Goal: Task Accomplishment & Management: Manage account settings

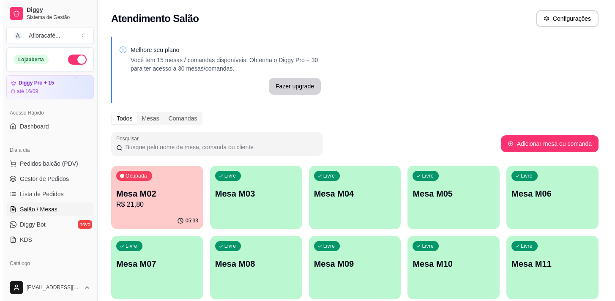
scroll to position [198, 0]
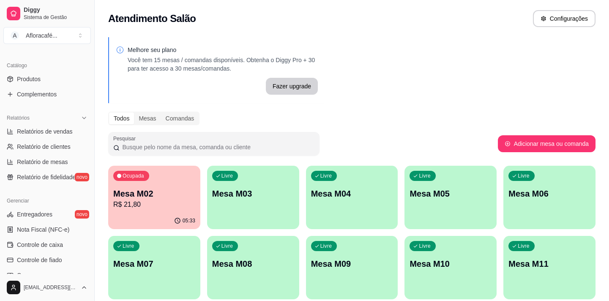
click at [150, 201] on p "R$ 21,80" at bounding box center [154, 204] width 82 height 10
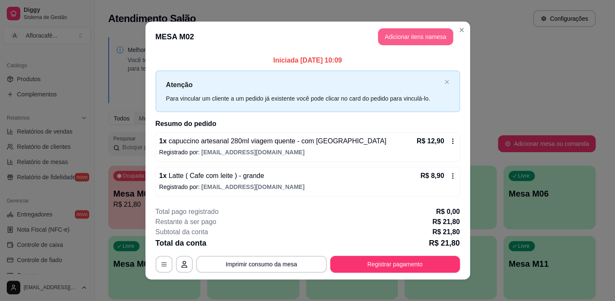
click at [418, 47] on header "MESA M02 Adicionar itens na mesa" at bounding box center [307, 37] width 324 height 30
click at [419, 43] on button "Adicionar itens na mesa" at bounding box center [415, 37] width 73 height 16
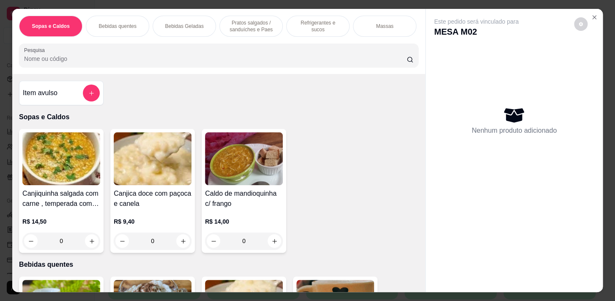
click at [252, 19] on p "Pratos salgados / sanduíches e Paes" at bounding box center [250, 26] width 49 height 14
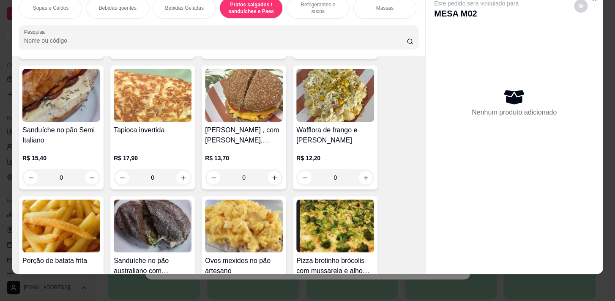
scroll to position [2083, 0]
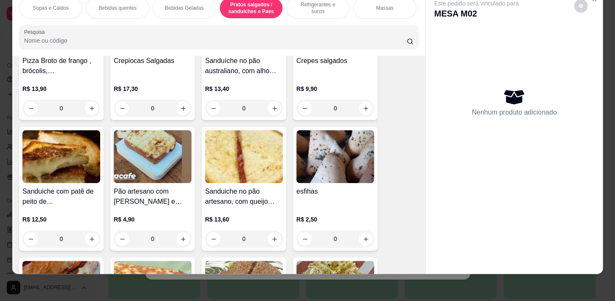
click at [365, 240] on div "0" at bounding box center [335, 238] width 78 height 17
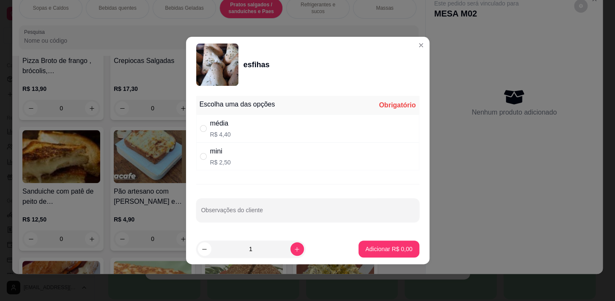
click at [301, 128] on div "média R$ 4,40" at bounding box center [307, 128] width 223 height 28
radio input "true"
click at [404, 259] on footer "1 Adicionar R$ 4,40" at bounding box center [307, 249] width 243 height 30
click at [407, 253] on button "Adicionar R$ 4,40" at bounding box center [388, 248] width 60 height 17
type input "1"
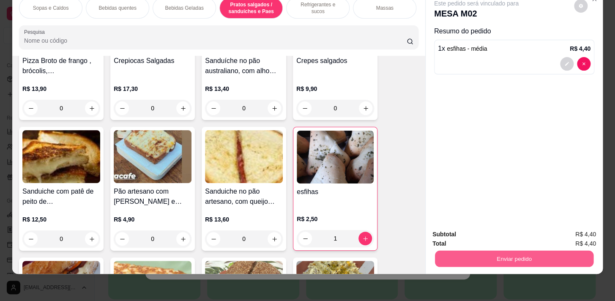
click at [468, 256] on button "Enviar pedido" at bounding box center [514, 258] width 158 height 16
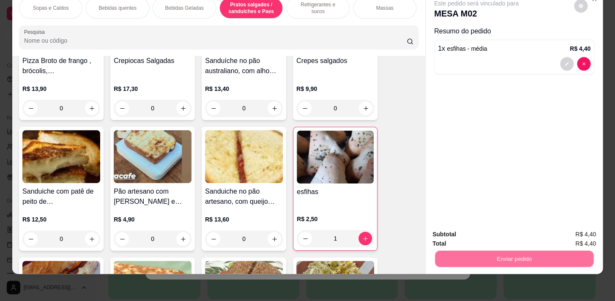
click at [469, 236] on button "Não registrar e enviar pedido" at bounding box center [486, 232] width 88 height 16
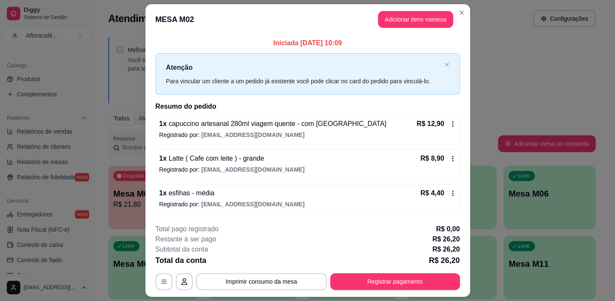
scroll to position [22, 0]
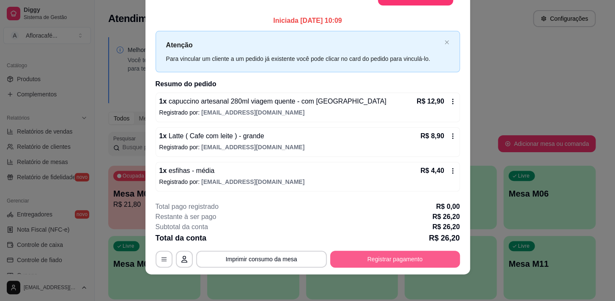
click at [392, 254] on button "Registrar pagamento" at bounding box center [395, 259] width 130 height 17
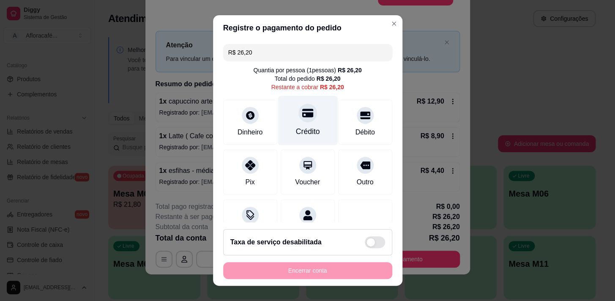
click at [308, 118] on div "Crédito" at bounding box center [308, 119] width 60 height 49
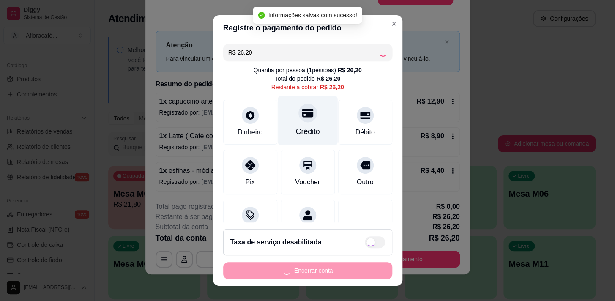
type input "R$ 0,00"
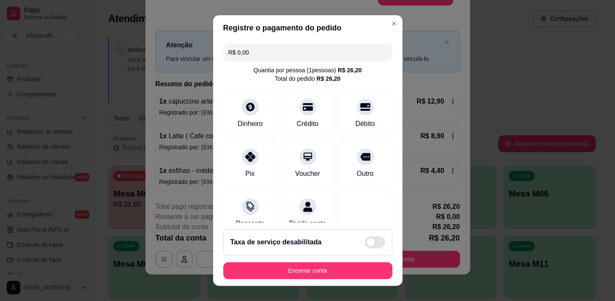
click at [354, 281] on footer "Taxa de serviço desabilitada Encerrar conta" at bounding box center [307, 253] width 189 height 63
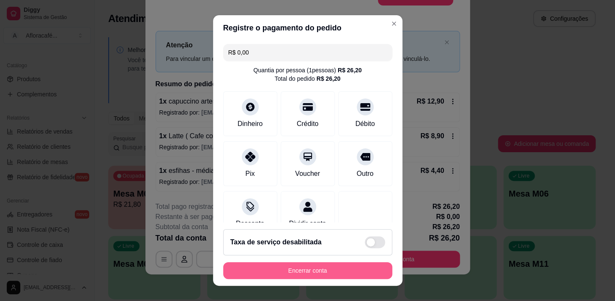
click at [349, 275] on button "Encerrar conta" at bounding box center [307, 270] width 169 height 17
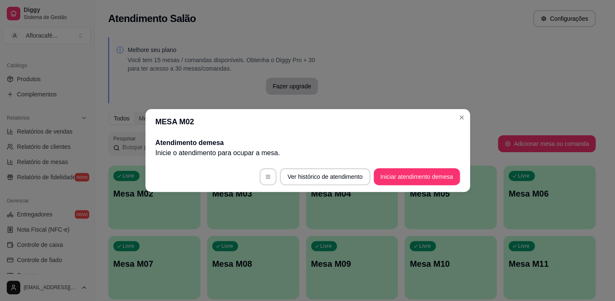
scroll to position [0, 0]
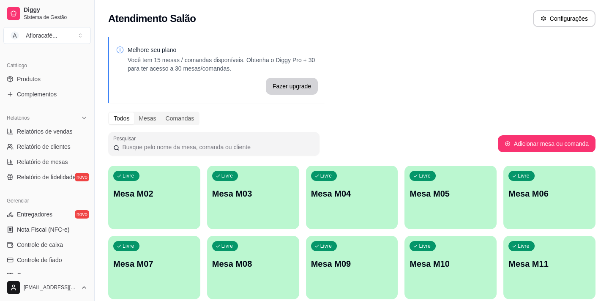
click at [210, 207] on div "Livre Mesa M03" at bounding box center [253, 192] width 92 height 53
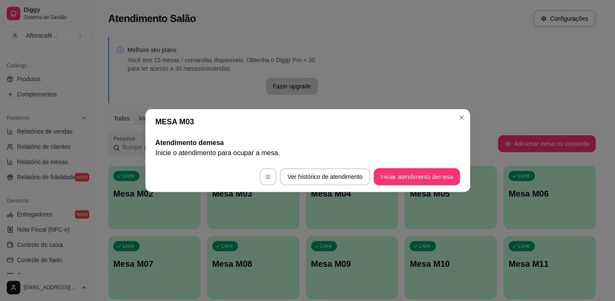
click at [394, 170] on button "Iniciar atendimento de mesa" at bounding box center [416, 176] width 86 height 17
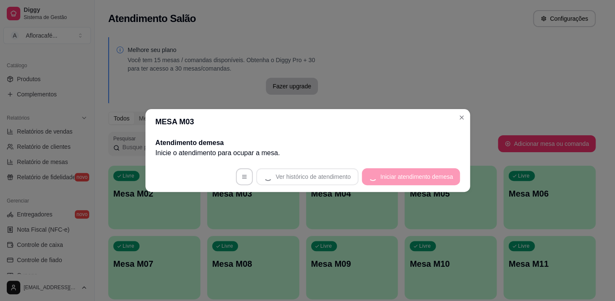
click at [393, 177] on footer "Ver histórico de atendimento Iniciar atendimento de mesa" at bounding box center [307, 176] width 324 height 30
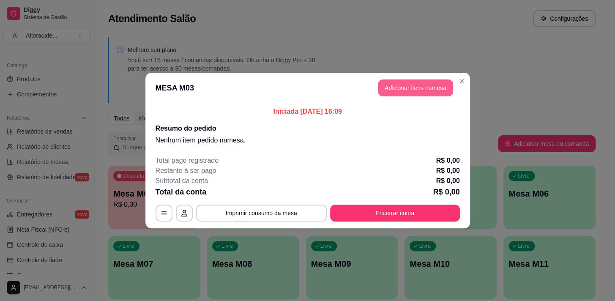
click at [418, 84] on button "Adicionar itens na mesa" at bounding box center [415, 87] width 75 height 17
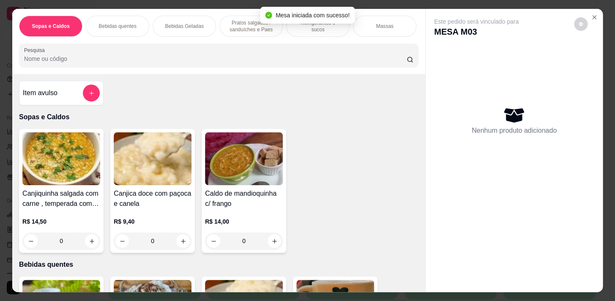
click at [109, 75] on div "Sopas e Caldos Bebidas quentes Bebidas Geladas Pratos salgados / sanduíches e P…" at bounding box center [218, 150] width 413 height 283
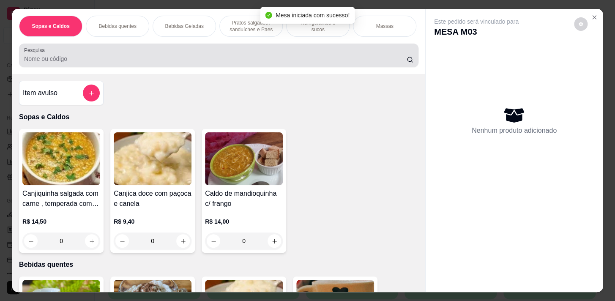
click at [129, 52] on div at bounding box center [218, 55] width 389 height 17
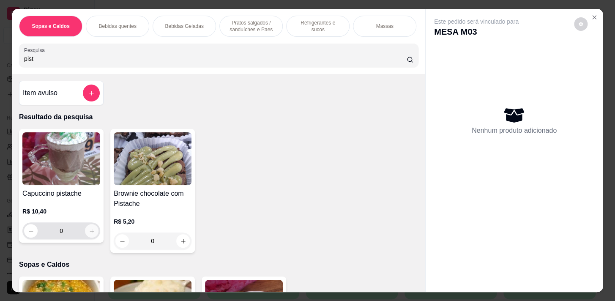
type input "pist"
click at [90, 233] on icon "increase-product-quantity" at bounding box center [92, 231] width 5 height 5
type input "1"
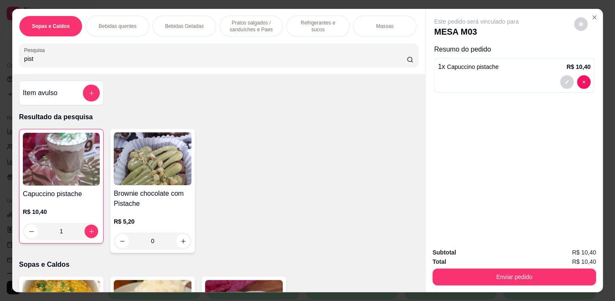
click at [247, 32] on div "Pratos salgados / sanduíches e Paes" at bounding box center [250, 26] width 63 height 21
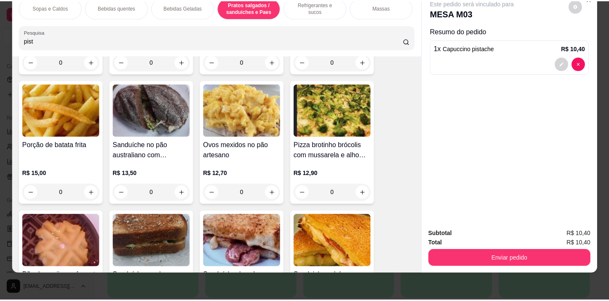
scroll to position [2422, 0]
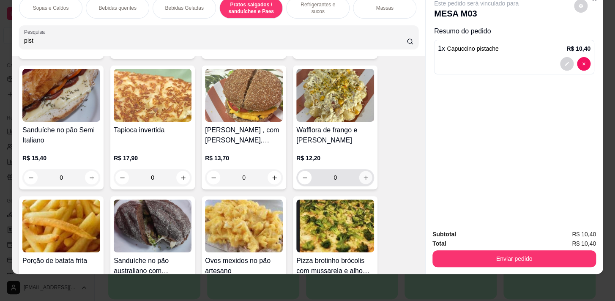
click at [363, 177] on icon "increase-product-quantity" at bounding box center [365, 177] width 6 height 6
type input "1"
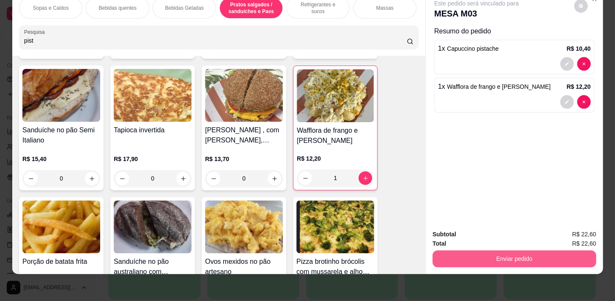
click at [492, 259] on button "Enviar pedido" at bounding box center [513, 258] width 163 height 17
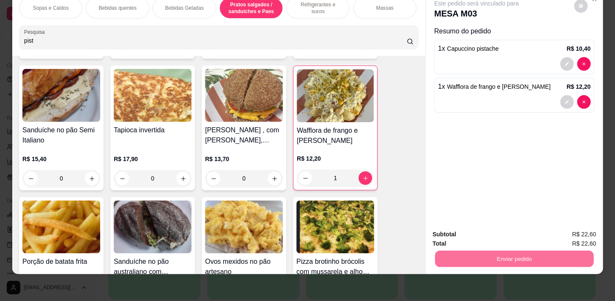
click at [494, 237] on button "Não registrar e enviar pedido" at bounding box center [485, 232] width 85 height 16
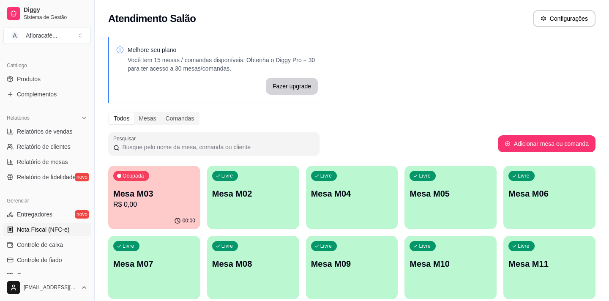
drag, startPoint x: 455, startPoint y: 27, endPoint x: 29, endPoint y: 223, distance: 469.3
click at [454, 29] on div "Atendimento Salão Configurações" at bounding box center [352, 16] width 514 height 32
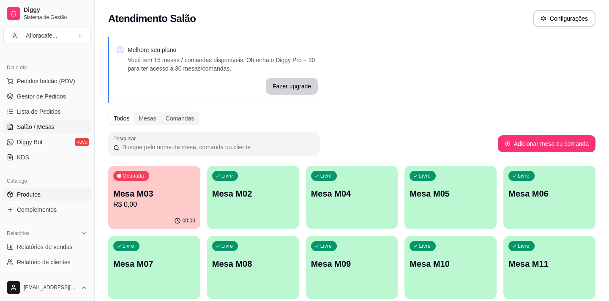
click at [44, 199] on link "Produtos" at bounding box center [46, 195] width 87 height 14
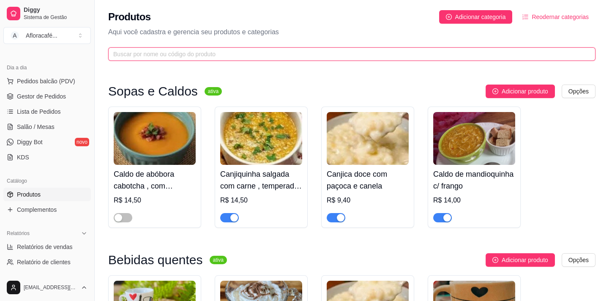
click at [308, 57] on input "text" at bounding box center [348, 53] width 470 height 9
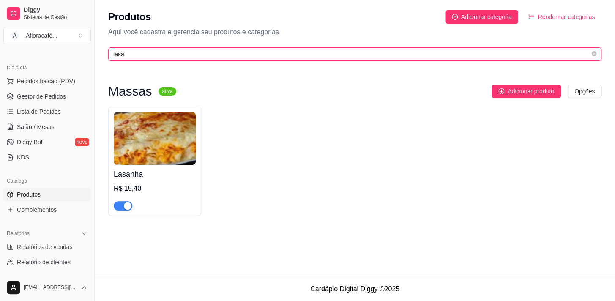
type input "lasa"
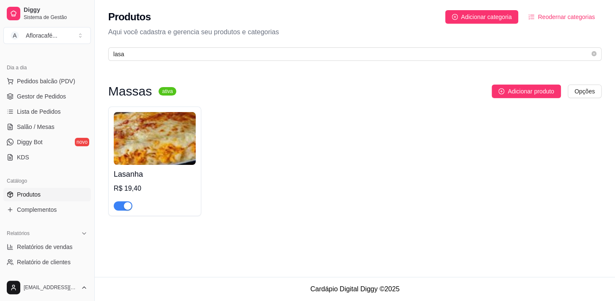
click at [189, 185] on div "R$ 19,40" at bounding box center [155, 188] width 82 height 10
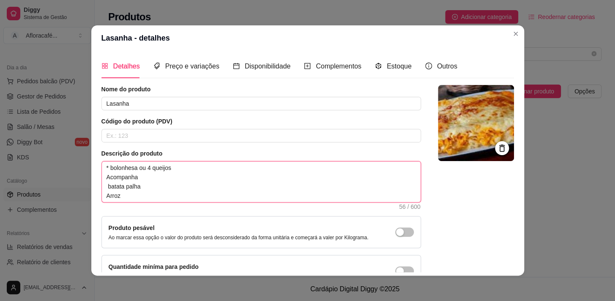
click at [189, 168] on textarea "* bolonhesa ou 4 queijos Acompanha batata palha Arroz" at bounding box center [261, 181] width 319 height 41
type textarea "* bolonhesa ou 4 queijos Acompanha batata palha Arroz"
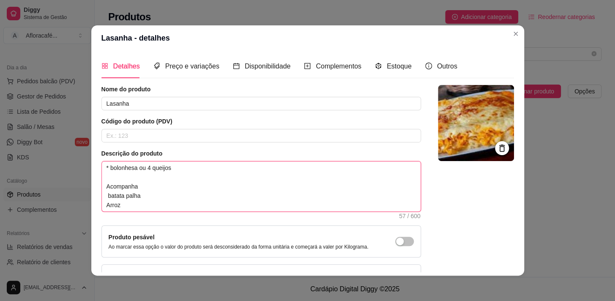
type textarea "* bolonhesa ou 4 queijos Acompanha batata palha Arroz"
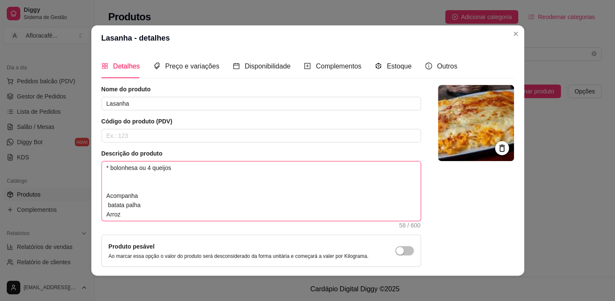
type textarea "* bolonhesa ou 4 queijos Acompanha batata palha Arroz"
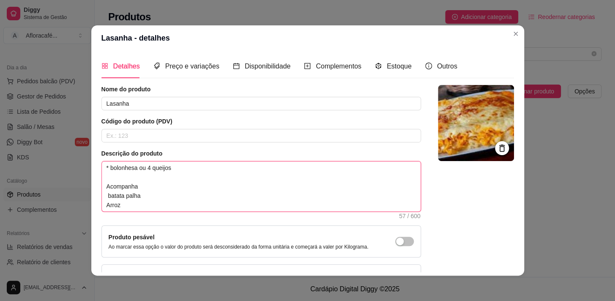
type textarea "* bolonhesa ou 4 queijos Acompanha batata palha Arroz"
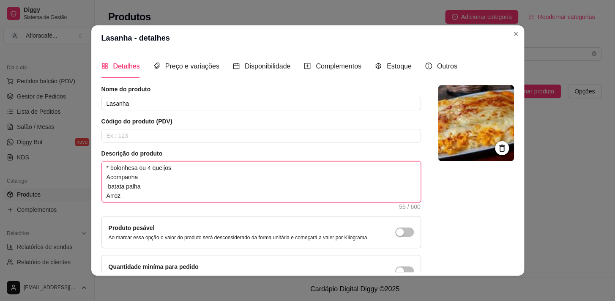
type textarea "* bolonhesa ou 4 queijo Acompanha batata palha Arroz"
type textarea "* bolonhesa ou 4 queij Acompanha batata palha Arroz"
type textarea "* bolonhesa ou 4 quei Acompanha batata palha Arroz"
type textarea "* bolonhesa ou 4 que Acompanha batata palha Arroz"
type textarea "* bolonhesa ou 4 qu Acompanha batata palha Arroz"
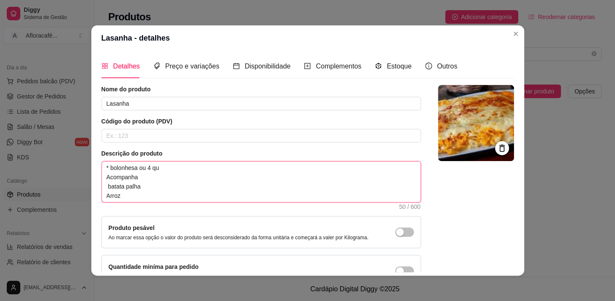
type textarea "* bolonhesa ou 4 q Acompanha batata palha Arroz"
type textarea "* bolonhesa ou 4 Acompanha batata palha Arroz"
type textarea "* bolonhesa ou Acompanha batata palha Arroz"
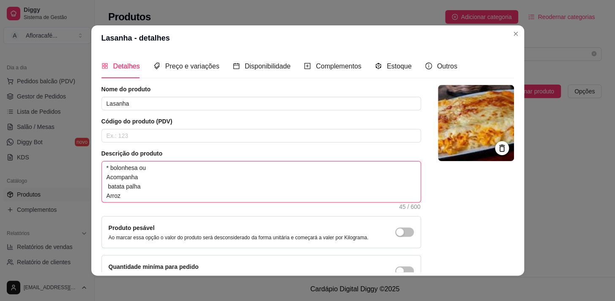
type textarea "* bolonhesa o Acompanha batata palha Arroz"
type textarea "* bolonhesa Acompanha batata palha Arroz"
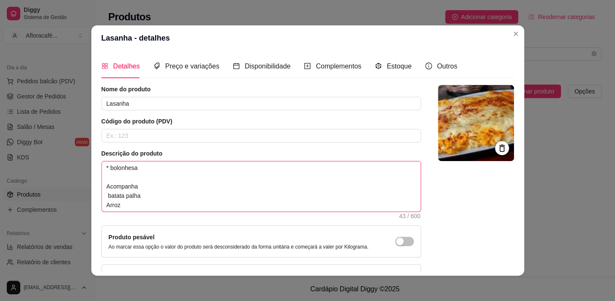
type textarea "* bolonhesa * Acompanha batata palha Arroz"
type textarea "* bolonhesa * 4 Acompanha batata palha Arroz"
type textarea "* bolonhesa * 4 q Acompanha batata palha Arroz"
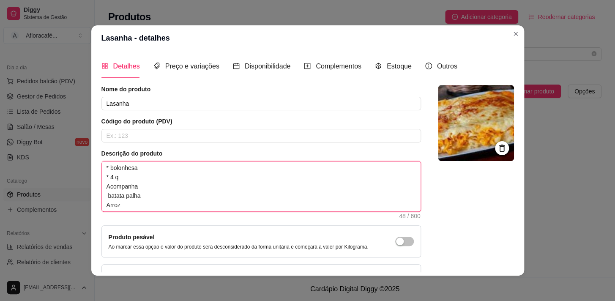
type textarea "* bolonhesa * 4 qu Acompanha batata palha Arroz"
type textarea "* bolonhesa * 4 que Acompanha batata palha Arroz"
type textarea "* bolonhesa * 4 quei Acompanha batata palha Arroz"
type textarea "* bolonhesa * 4 queij Acompanha batata palha Arroz"
type textarea "* bolonhesa * 4 queijo Acompanha batata palha Arroz"
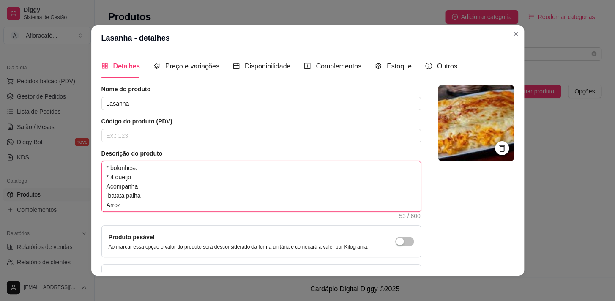
type textarea "* bolonhesa * 4 queijoo Acompanha batata palha Arroz"
type textarea "* bolonhesa * 4 queijoos Acompanha batata palha Arroz"
type textarea "* bolonhesa * 4 queijoo Acompanha batata palha Arroz"
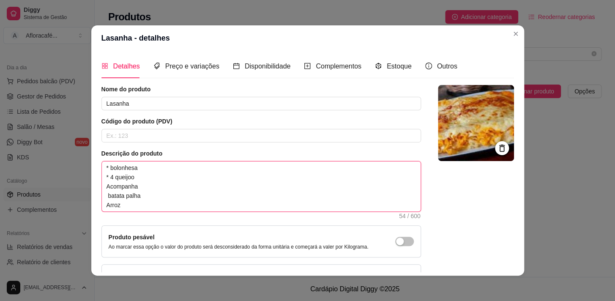
type textarea "* bolonhesa * 4 queijo Acompanha batata palha Arroz"
type textarea "* bolonhesa * 4 queij Acompanha batata palha Arroz"
type textarea "* bolonhesa * 4 quei Acompanha batata palha Arroz"
type textarea "* bolonhesa * 4 que Acompanha batata palha Arroz"
type textarea "* bolonhesa * 4 qu Acompanha batata palha Arroz"
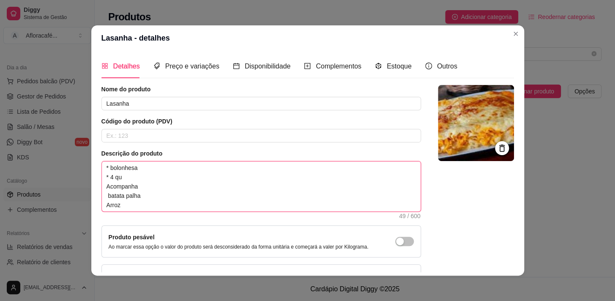
type textarea "* bolonhesa * 4 q Acompanha batata palha Arroz"
type textarea "* bolonhesa * 4 Acompanha batata palha Arroz"
type textarea "* bolonhesa * Acompanha batata palha Arroz"
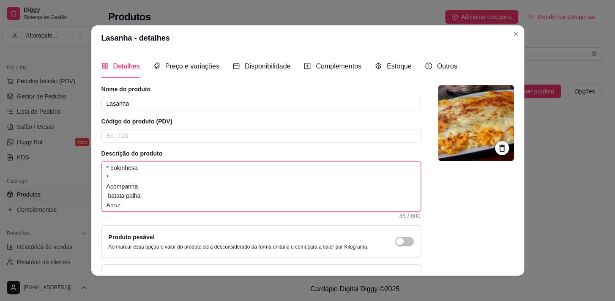
type textarea "* bolonhesa Acompanha batata palha Arroz"
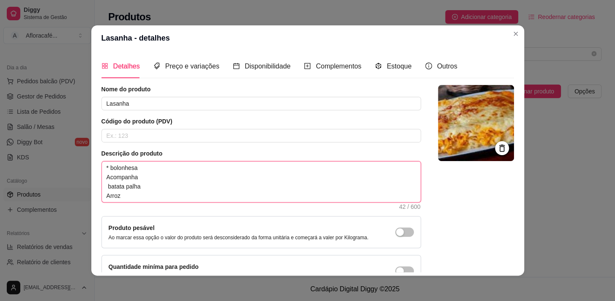
type textarea "* bolonhesa Acompanha batata palha Arroz"
type textarea "* bolonhesa o Acompanha batata palha Arroz"
type textarea "* bolonhesa ou Acompanha batata palha Arroz"
type textarea "* bolonhesa ou f Acompanha batata palha Arroz"
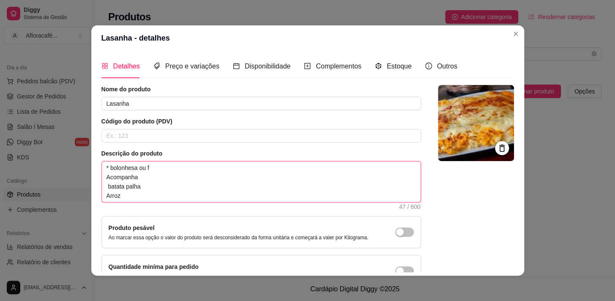
type textarea "* bolonhesa ou fr Acompanha batata palha Arroz"
type textarea "* bolonhesa ou fra Acompanha batata palha Arroz"
type textarea "* bolonhesa ou [PERSON_NAME] batata palha Arroz"
type textarea "* bolonhesa ou frang Acompanha batata palha Arroz"
type textarea "* bolonhesa ou frango Acompanha batata palha Arroz"
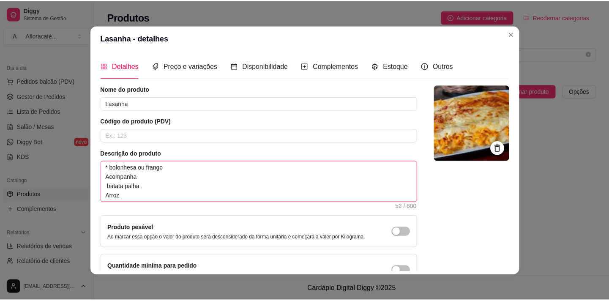
scroll to position [59, 0]
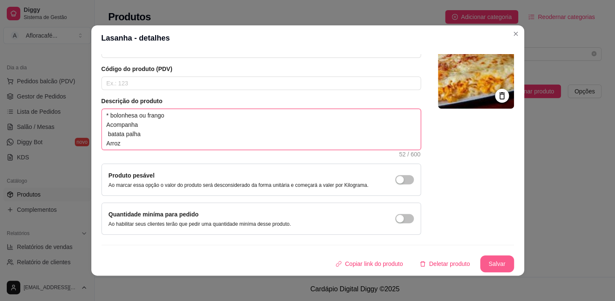
type textarea "* bolonhesa ou frango Acompanha batata palha Arroz"
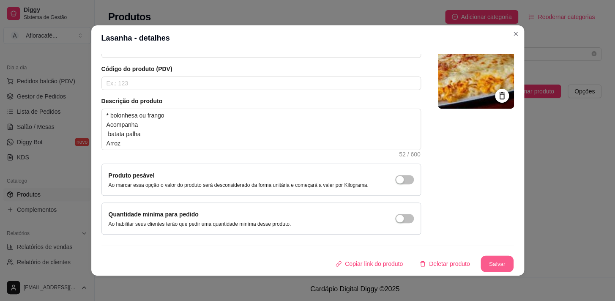
click at [480, 268] on button "Salvar" at bounding box center [496, 264] width 33 height 16
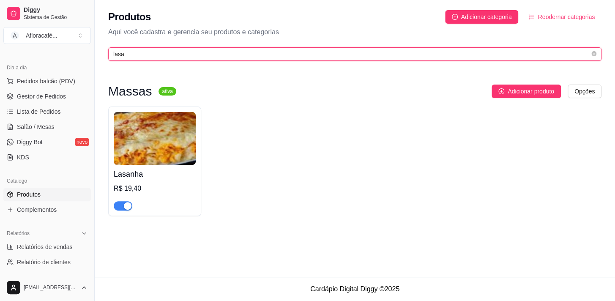
click at [217, 58] on input "lasa" at bounding box center [351, 53] width 476 height 9
type input "l"
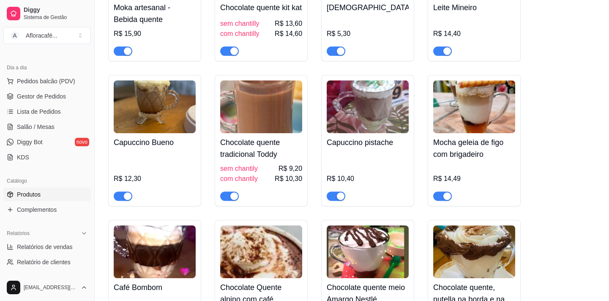
scroll to position [50, 0]
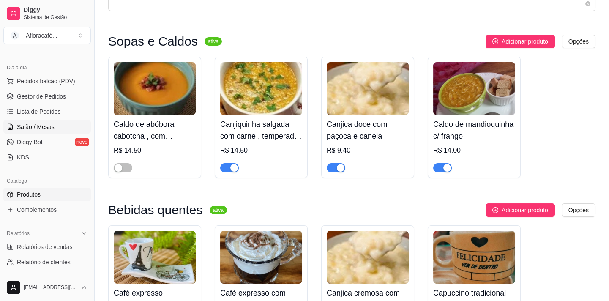
click at [46, 126] on span "Salão / Mesas" at bounding box center [36, 127] width 38 height 8
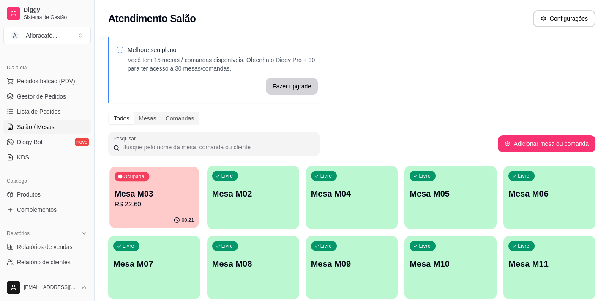
click at [166, 208] on p "R$ 22,60" at bounding box center [153, 204] width 79 height 10
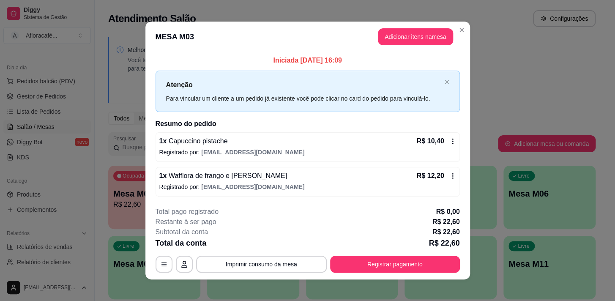
scroll to position [5, 0]
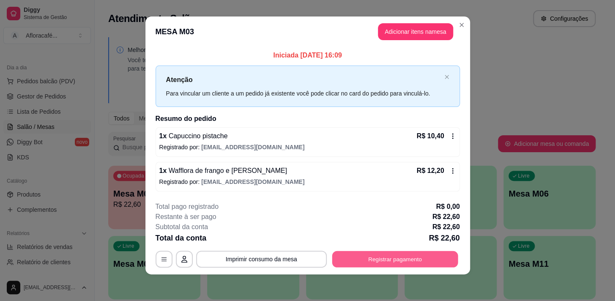
click at [353, 256] on button "Registrar pagamento" at bounding box center [395, 259] width 126 height 16
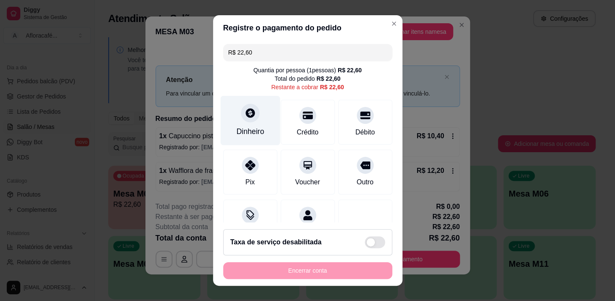
click at [258, 127] on div "Dinheiro" at bounding box center [250, 131] width 28 height 11
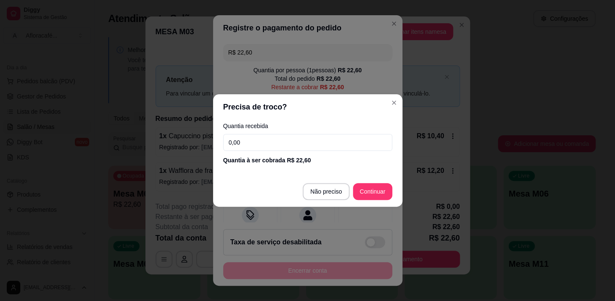
click at [272, 135] on input "0,00" at bounding box center [307, 142] width 169 height 17
type input "20,00"
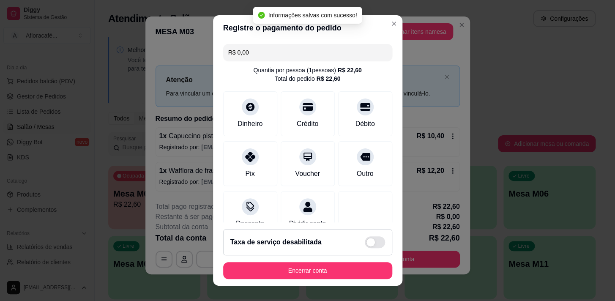
scroll to position [70, 0]
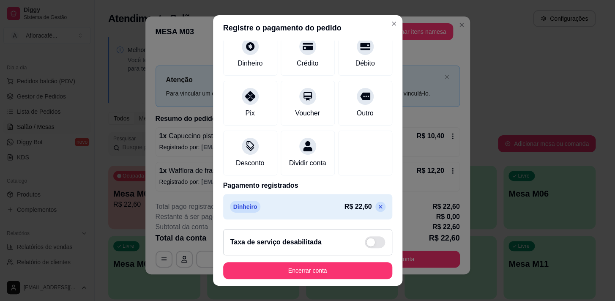
click at [375, 210] on p at bounding box center [380, 207] width 10 height 10
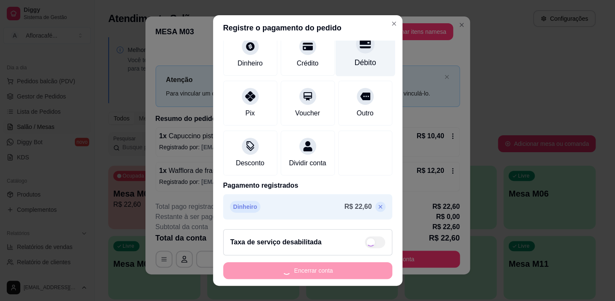
scroll to position [0, 0]
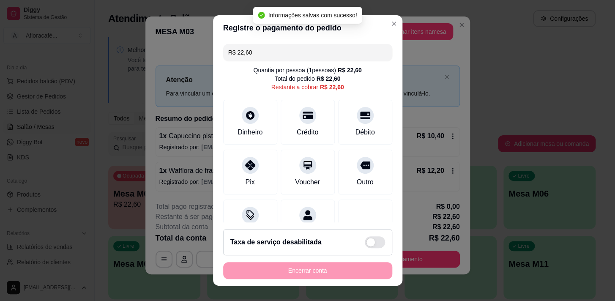
click at [319, 64] on div "R$ 22,60 Quantia por pessoa ( 1 pessoas) R$ 22,60 Total do pedido R$ 22,60 Rest…" at bounding box center [307, 132] width 189 height 182
click at [322, 49] on input "R$ 22,60" at bounding box center [307, 52] width 159 height 17
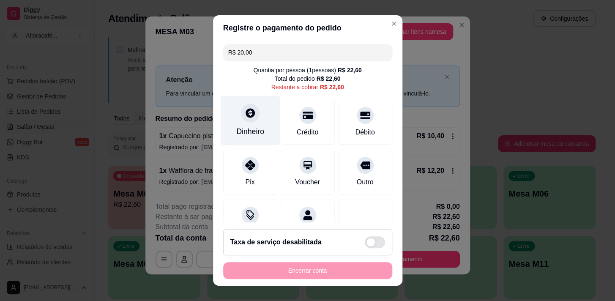
click at [253, 112] on div at bounding box center [250, 112] width 19 height 19
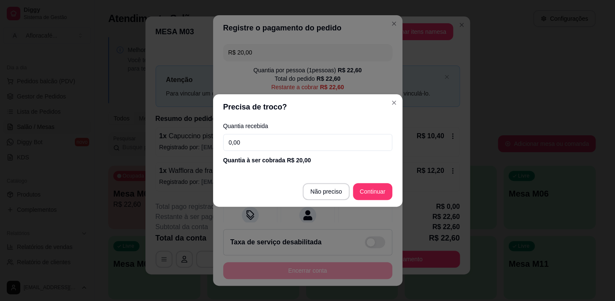
click at [357, 193] on footer "Não preciso Continuar" at bounding box center [307, 191] width 189 height 30
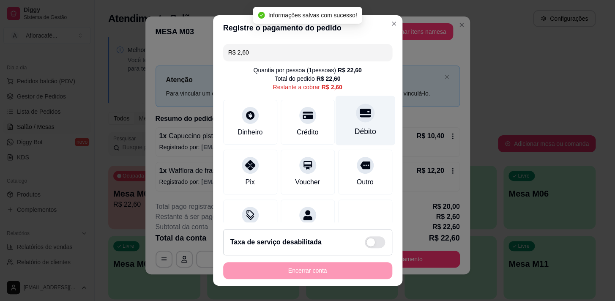
click at [341, 117] on div "Débito" at bounding box center [365, 119] width 60 height 49
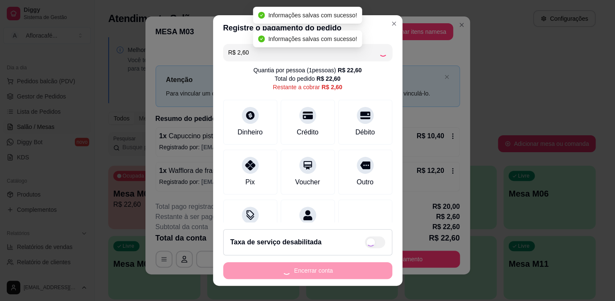
type input "R$ 0,00"
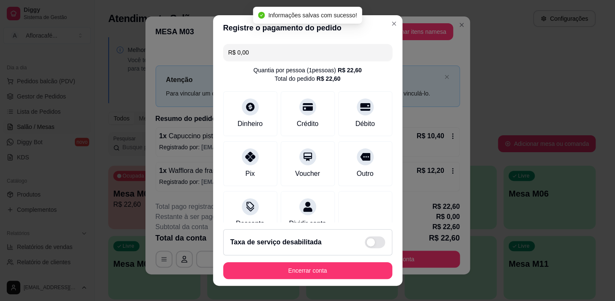
click at [366, 261] on footer "Taxa de serviço desabilitada Encerrar conta" at bounding box center [307, 253] width 189 height 63
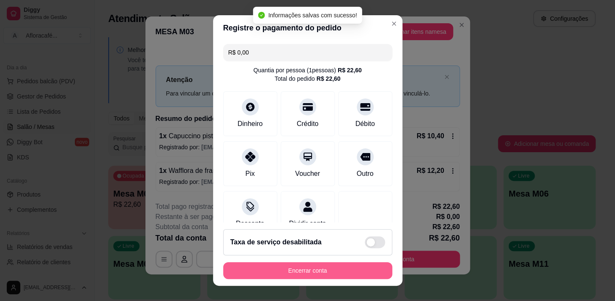
click at [369, 267] on button "Encerrar conta" at bounding box center [307, 270] width 169 height 17
